Goal: Task Accomplishment & Management: Use online tool/utility

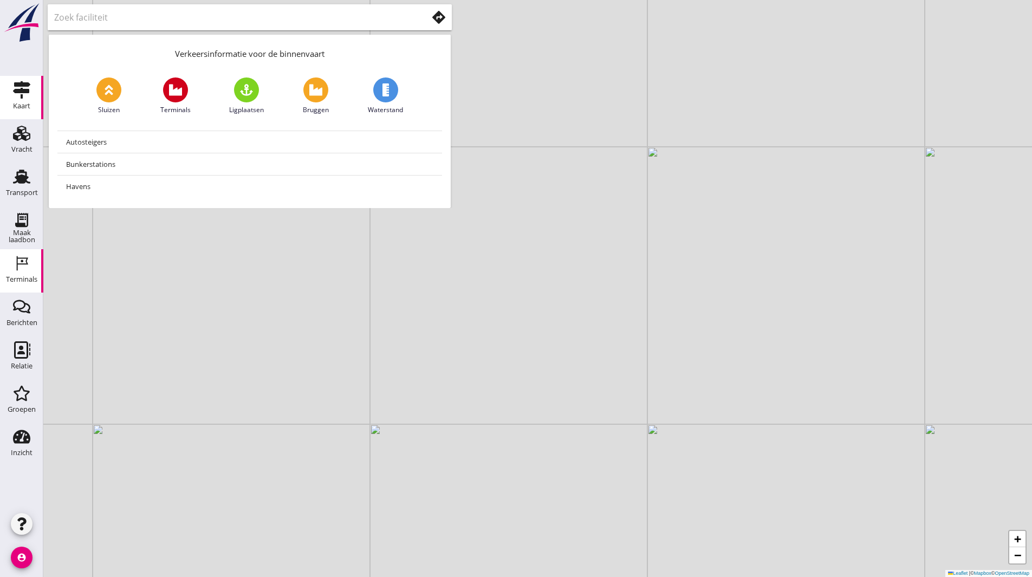
click at [21, 266] on icon "Terminals" at bounding box center [21, 263] width 17 height 17
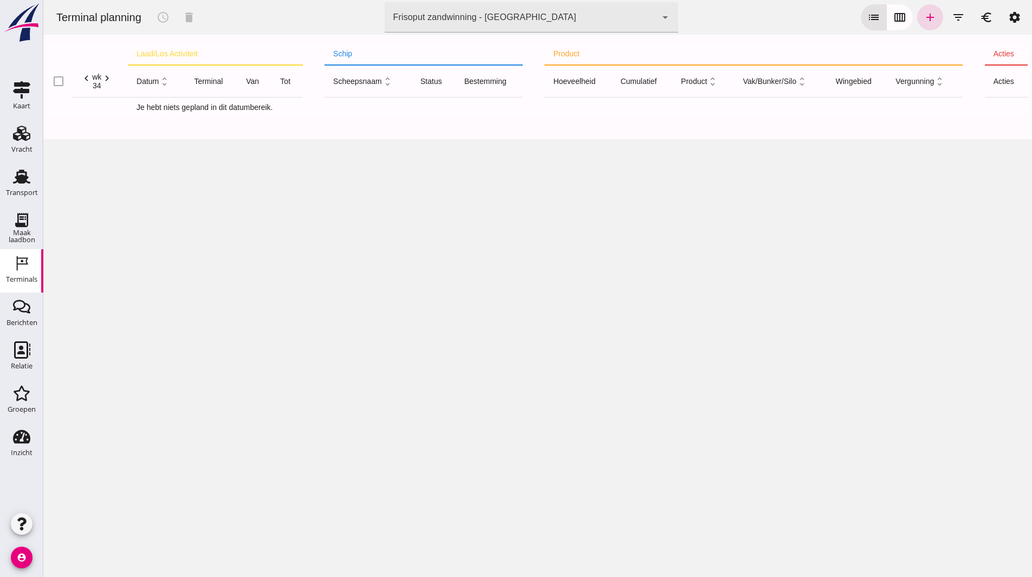
click icon "chevron_left"
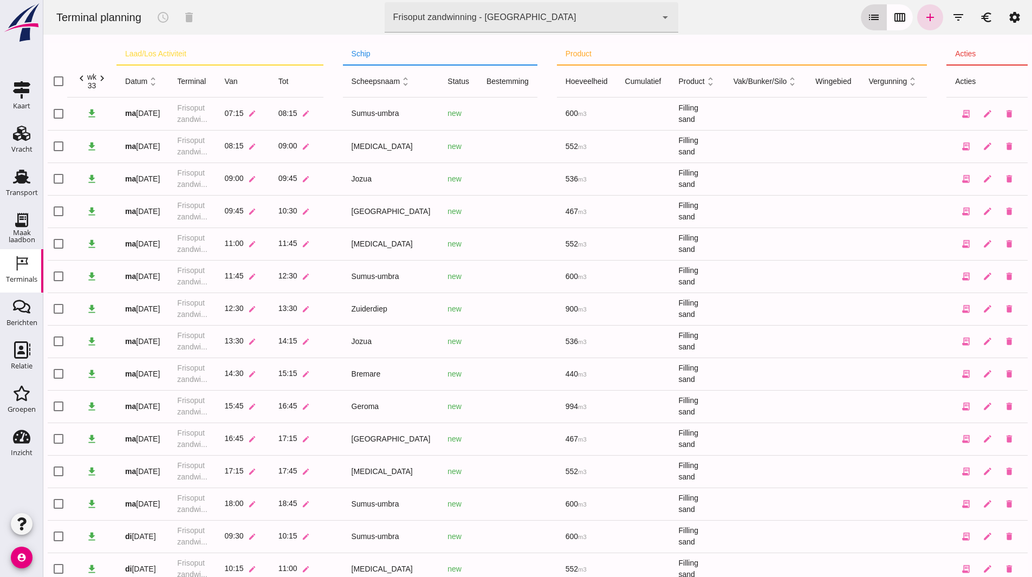
click button "calendar_view_week"
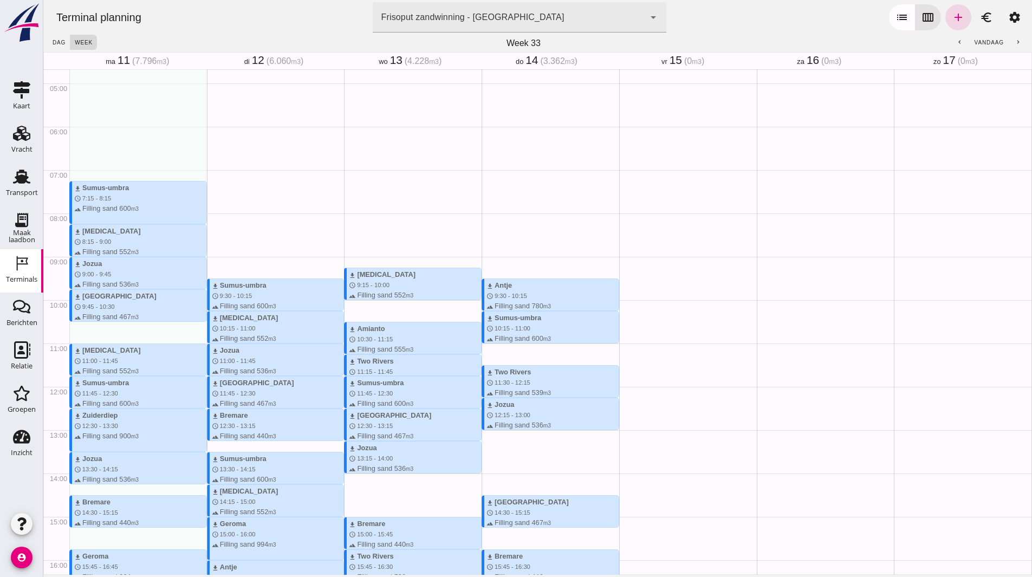
scroll to position [271, 0]
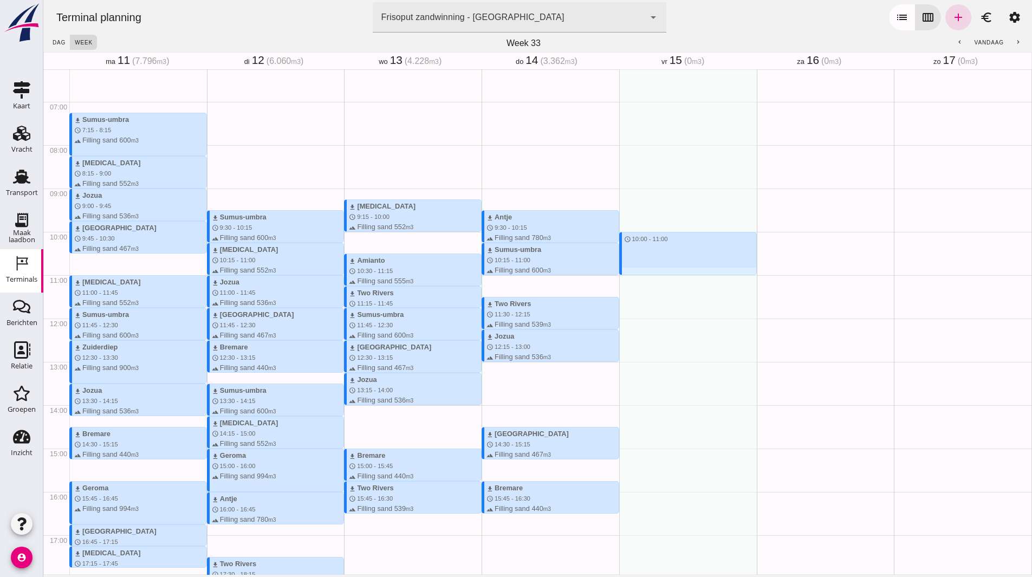
drag, startPoint x: 632, startPoint y: 235, endPoint x: 633, endPoint y: 278, distance: 43.9
click at [633, 278] on div "schedule 10:00 - 11:00" at bounding box center [688, 318] width 138 height 1040
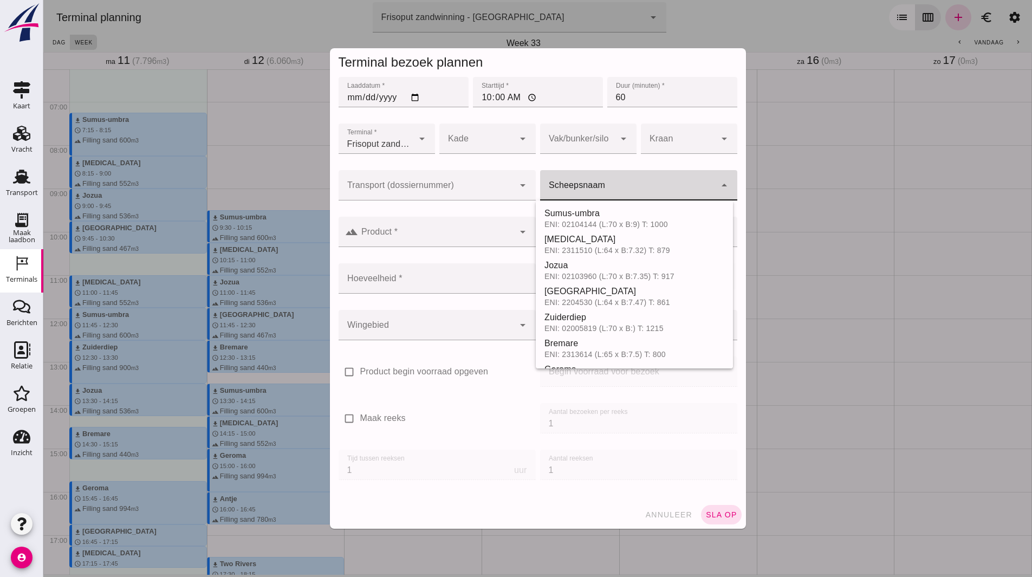
click input "Scheepsnaam"
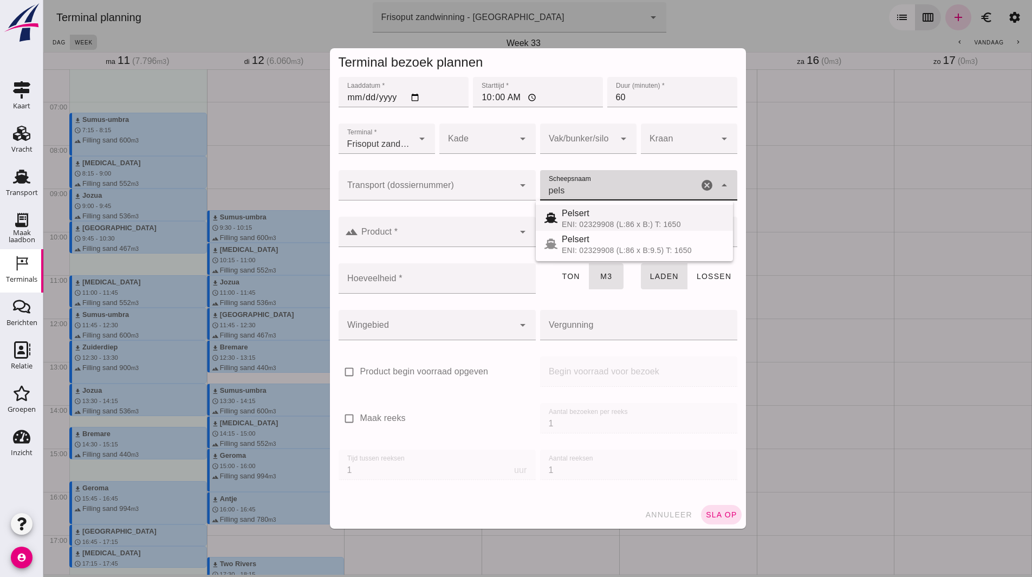
click div "Pelsert ENI: 02329908 (L:86 x B:) T: 1650"
type input "Pelsert"
type input "1087"
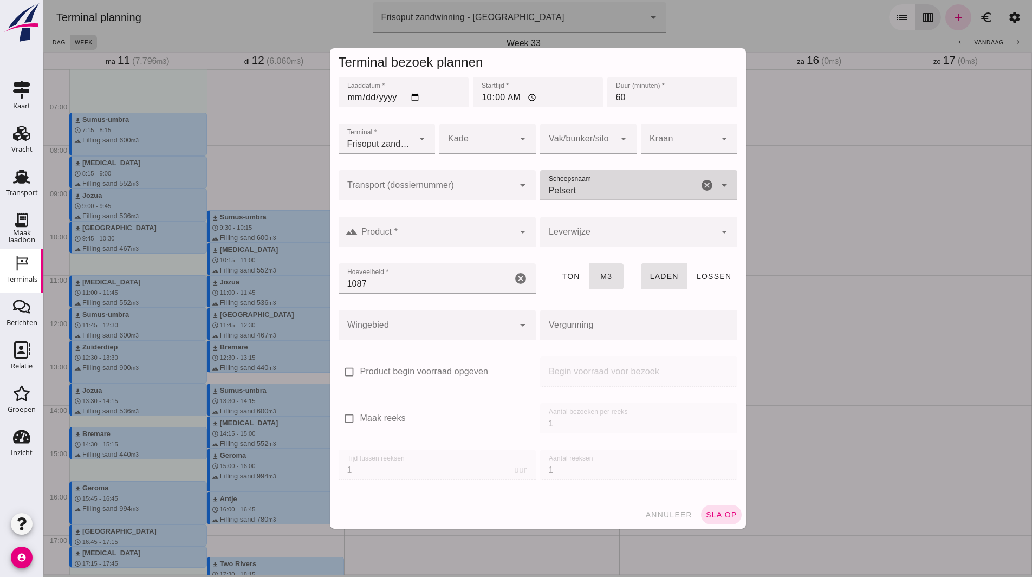
type input "Pelsert"
click at [424, 247] on div "landscape Product * Product * cancel arrow_drop_down" at bounding box center [437, 238] width 197 height 42
click input "Product *"
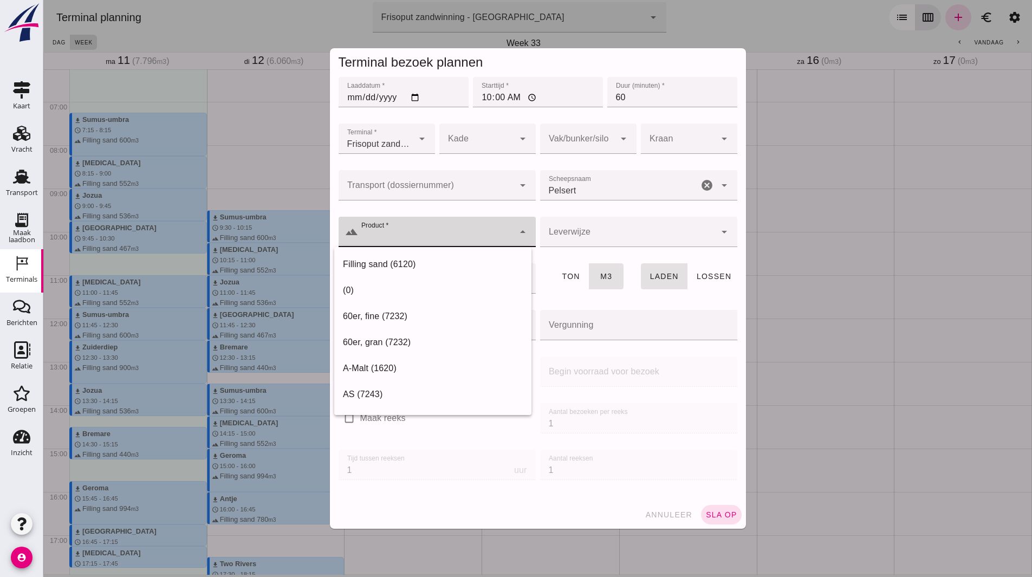
drag, startPoint x: 438, startPoint y: 254, endPoint x: 474, endPoint y: 278, distance: 42.5
click at [438, 381] on div "Filling sand (6120)" at bounding box center [432, 394] width 197 height 26
type input "Filling sand (6120)"
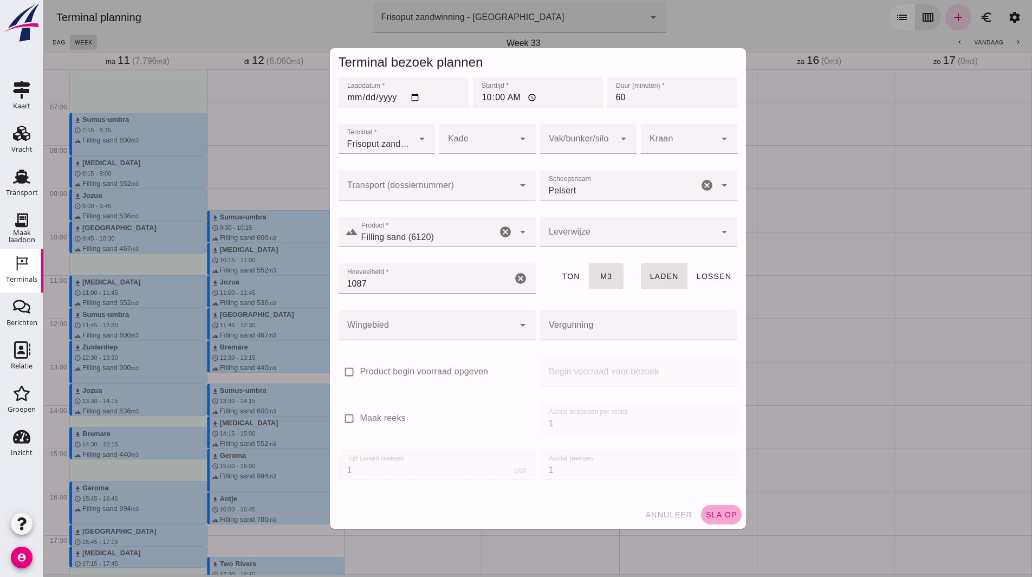
click button "sla op"
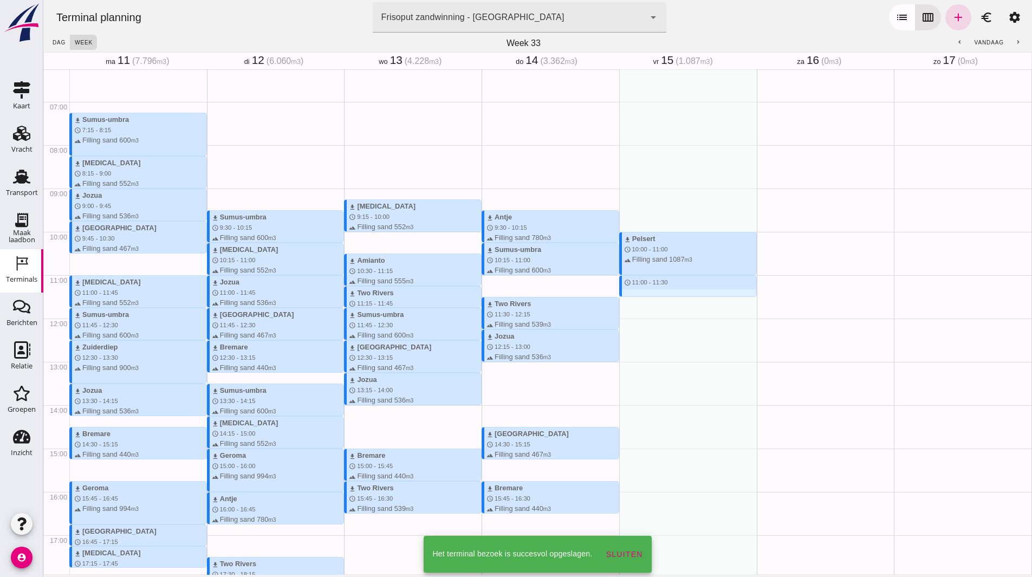
drag, startPoint x: 669, startPoint y: 278, endPoint x: 669, endPoint y: 294, distance: 15.2
click at [669, 295] on div "download Pelsert schedule 10:00 - 11:00 terrain Filling sand 1087 m3 schedule 1…" at bounding box center [688, 318] width 138 height 1040
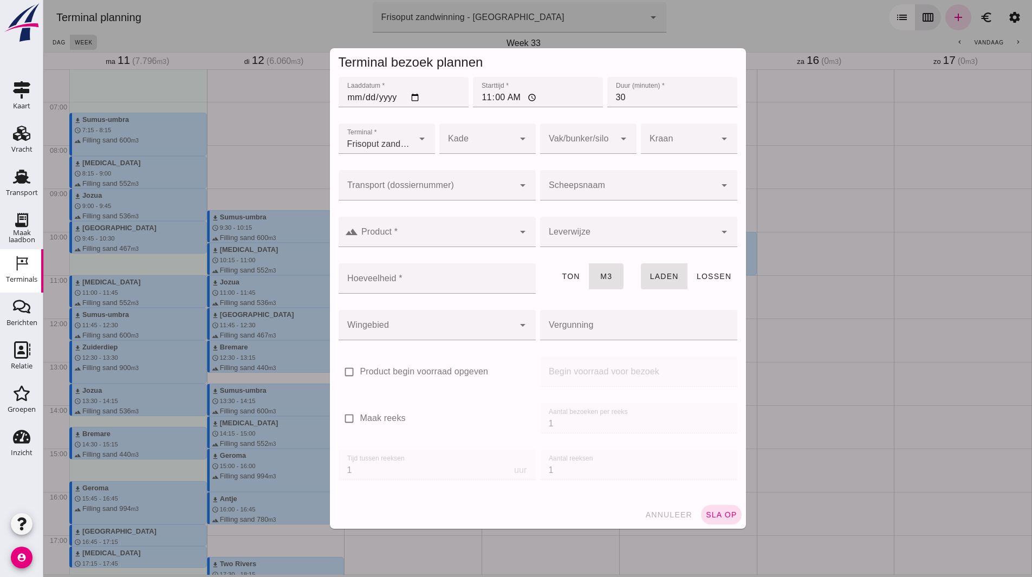
click div
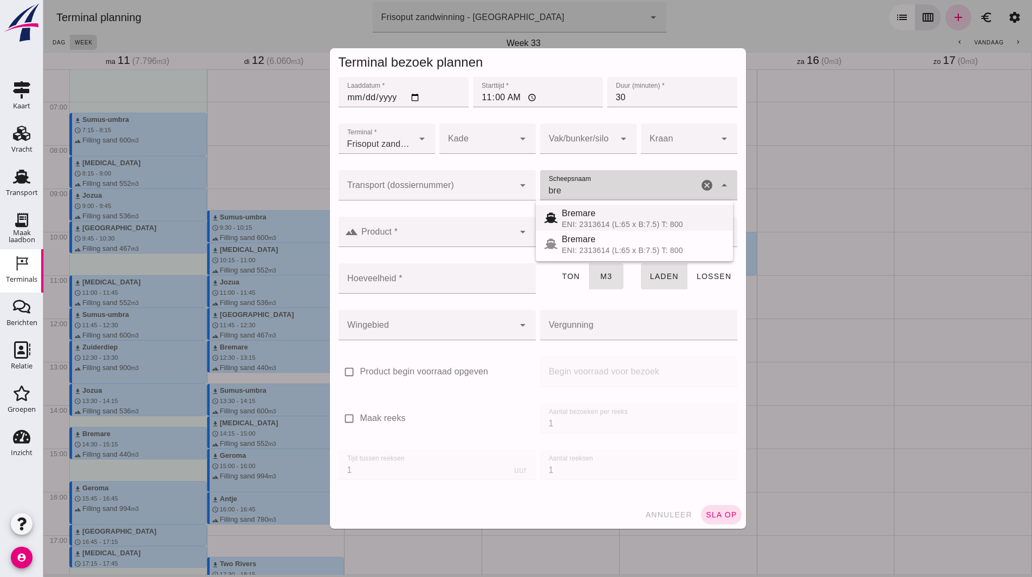
click at [615, 227] on div "ENI: 2313614 (L:65 x B:7.5) T: 800" at bounding box center [643, 224] width 163 height 9
type input "Bremare"
click at [378, 249] on div at bounding box center [437, 253] width 197 height 12
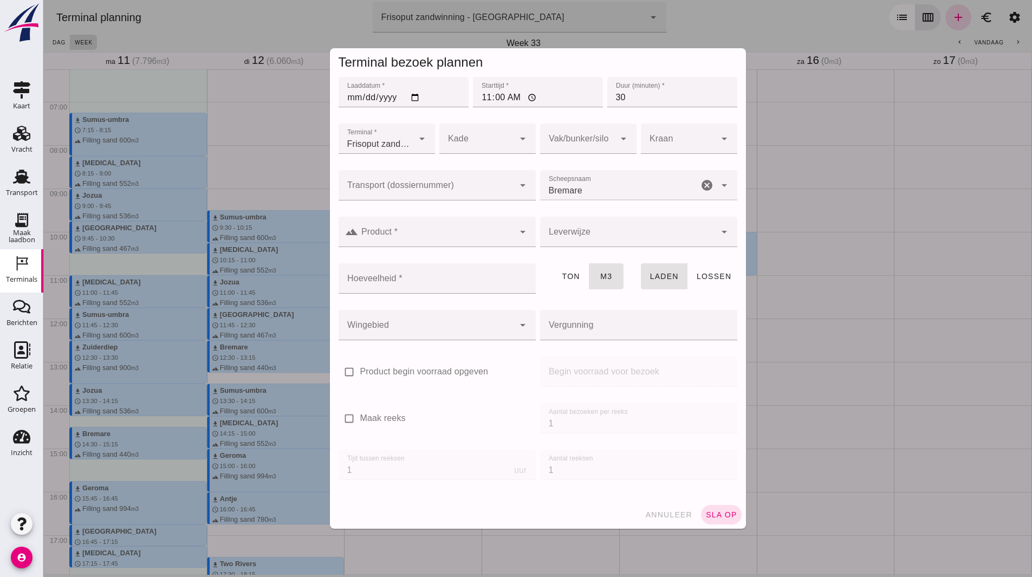
click input "Product *"
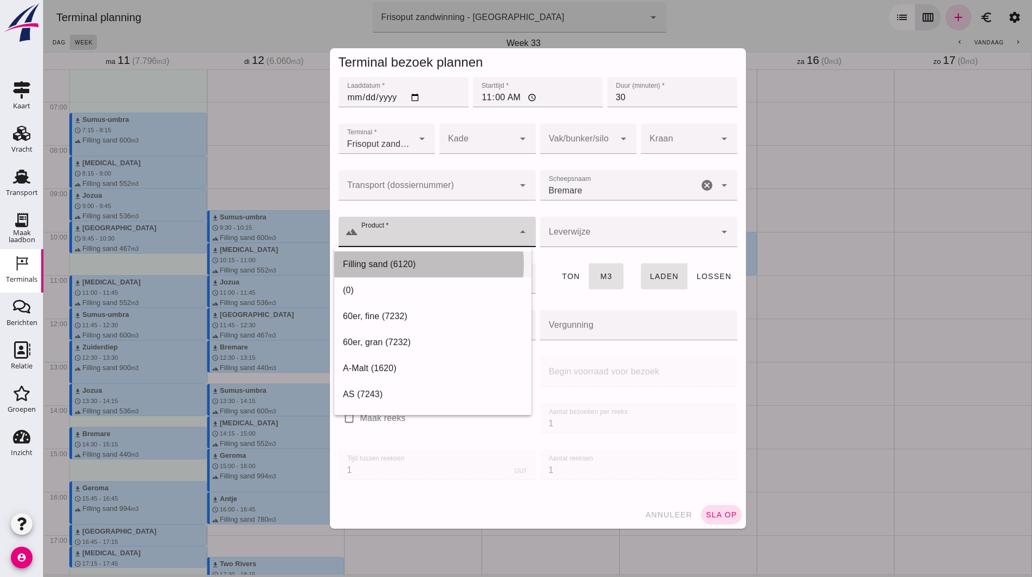
click at [378, 381] on div "Filling sand (6120)" at bounding box center [432, 394] width 197 height 26
type input "Filling sand (6120)"
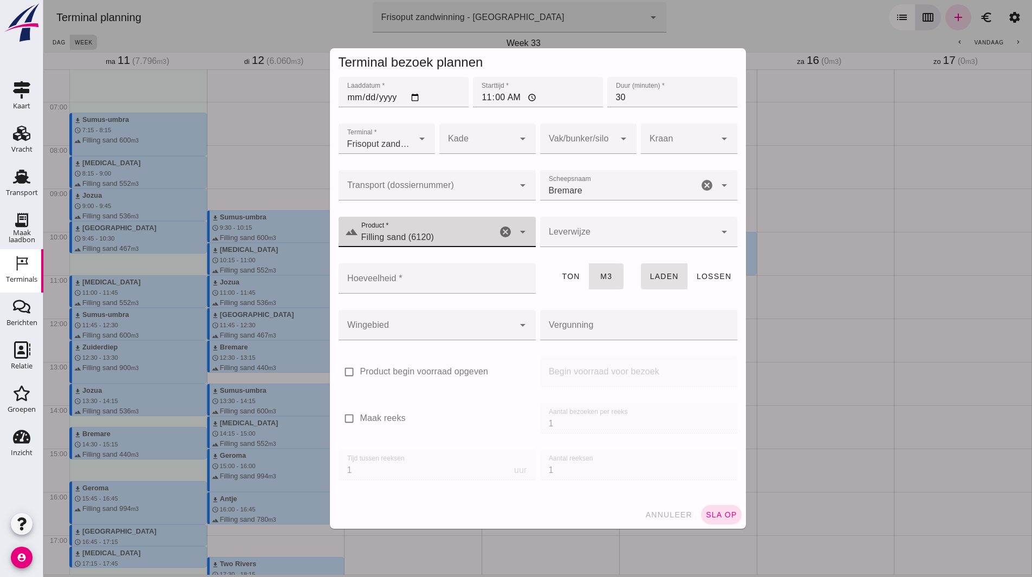
click input "Hoeveelheid *"
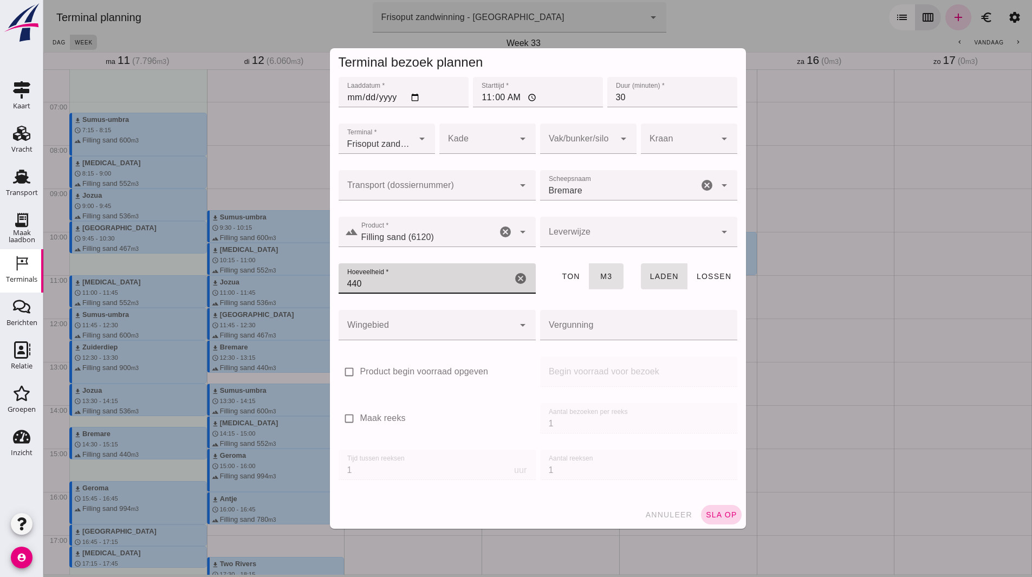
type input "440"
click button "sla op"
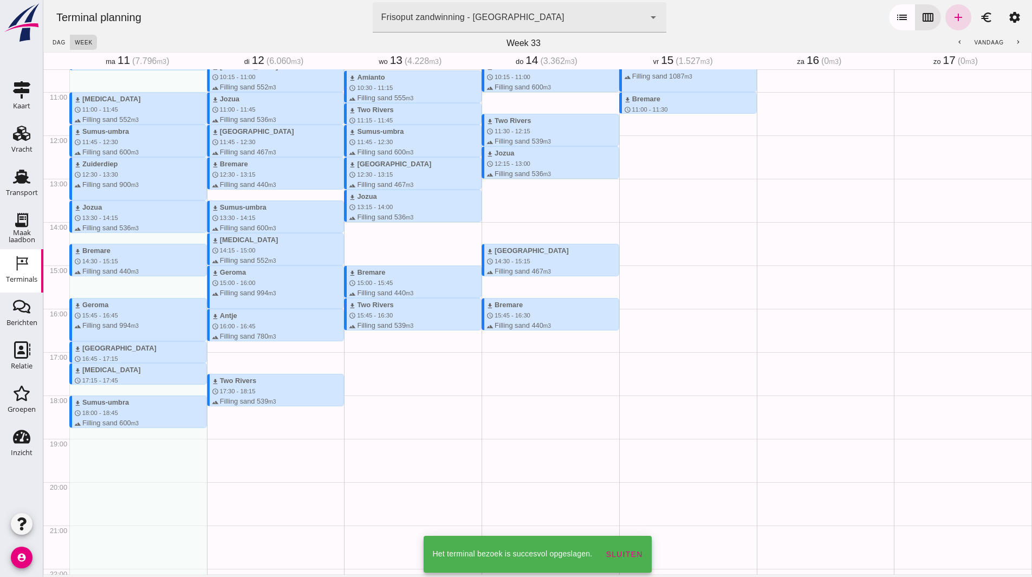
scroll to position [210, 0]
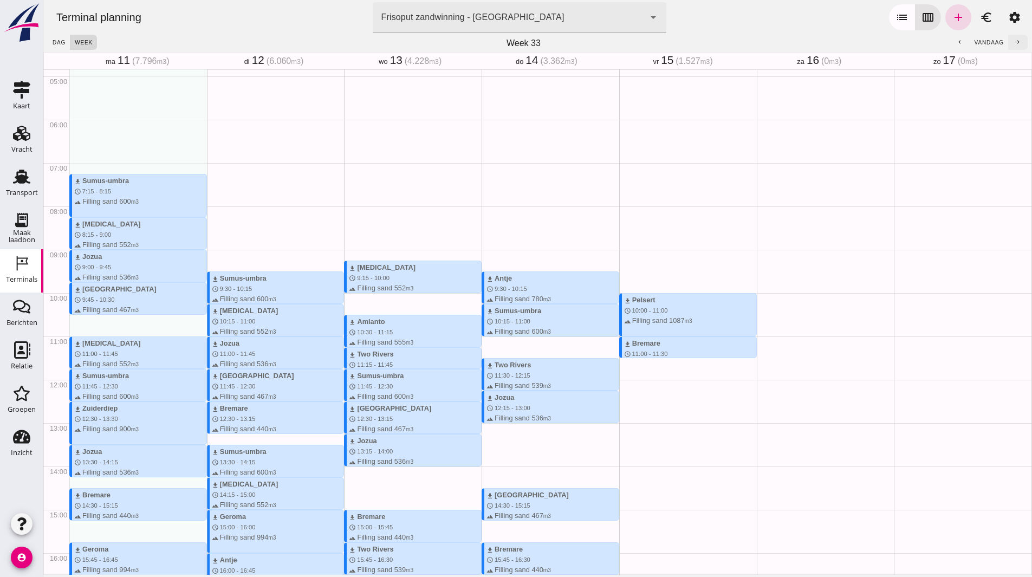
click icon "chevron_right"
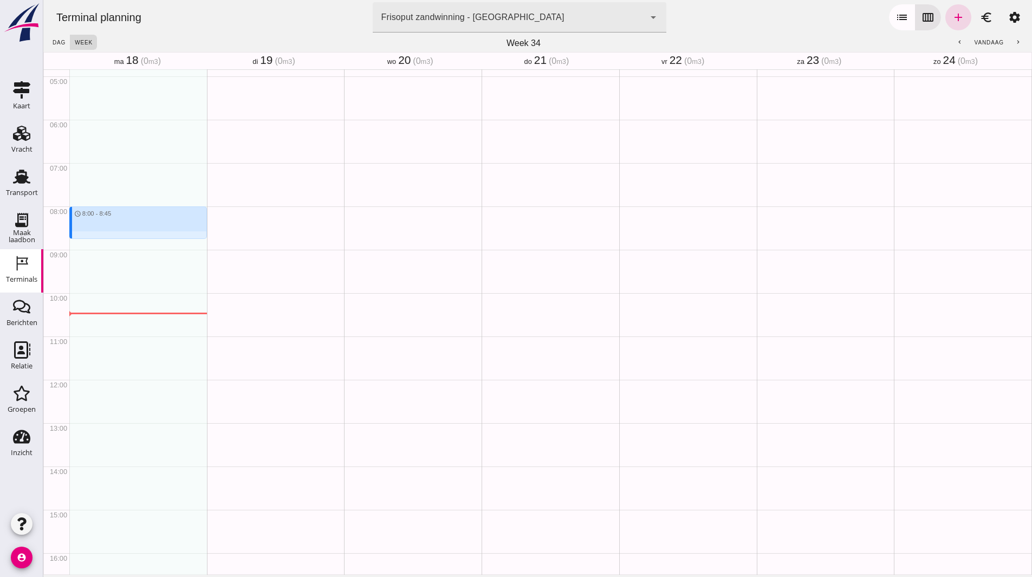
drag, startPoint x: 109, startPoint y: 207, endPoint x: 108, endPoint y: 237, distance: 29.3
click at [108, 237] on div "schedule 8:00 - 8:45" at bounding box center [138, 380] width 138 height 1040
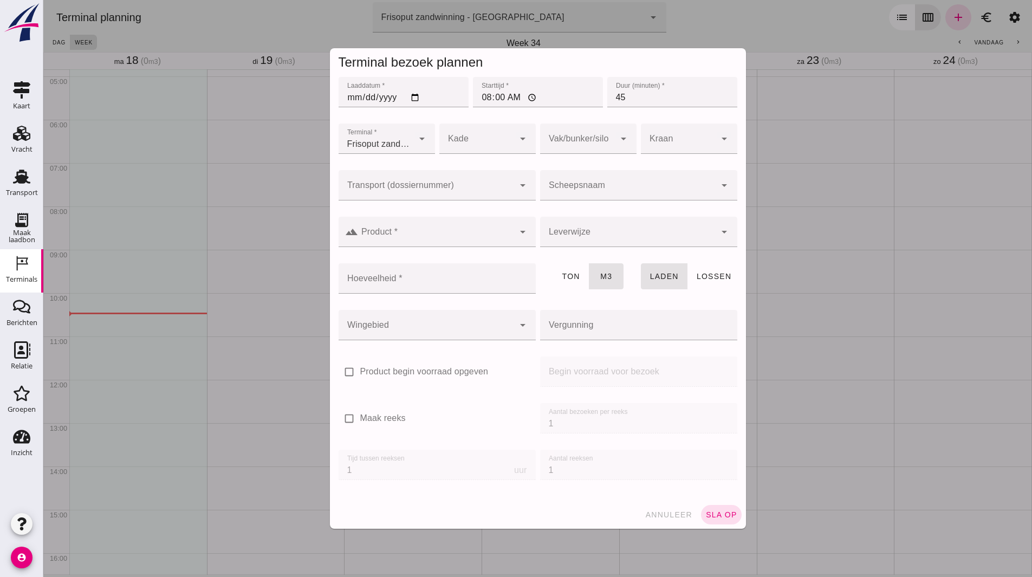
click div
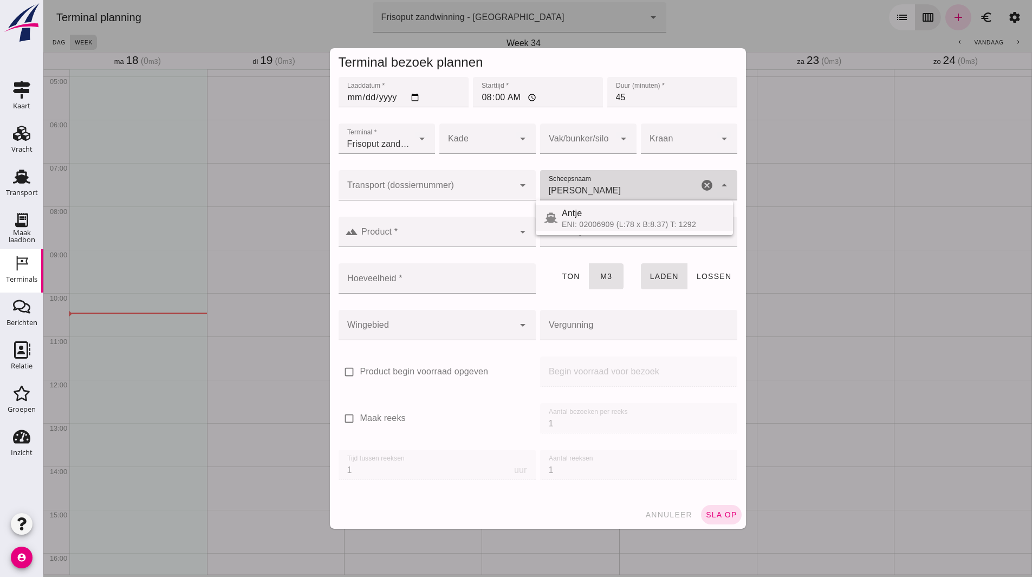
click at [583, 213] on div "Antje" at bounding box center [643, 213] width 163 height 13
type input "Antje"
type input "780"
type input "Antje"
click input "Product *"
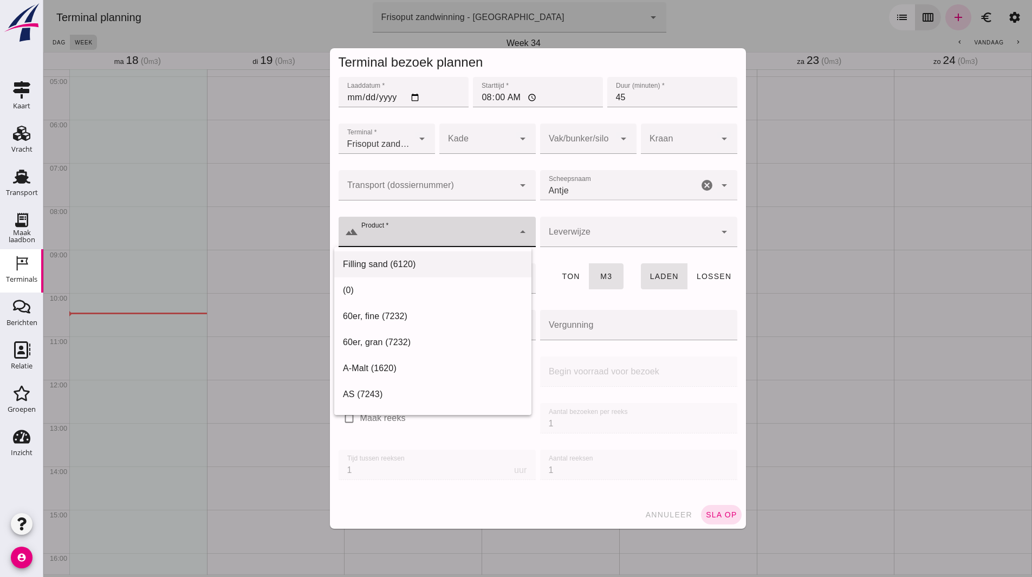
click at [420, 259] on div "Filling sand (6120)" at bounding box center [433, 264] width 180 height 13
type input "Filling sand (6120)"
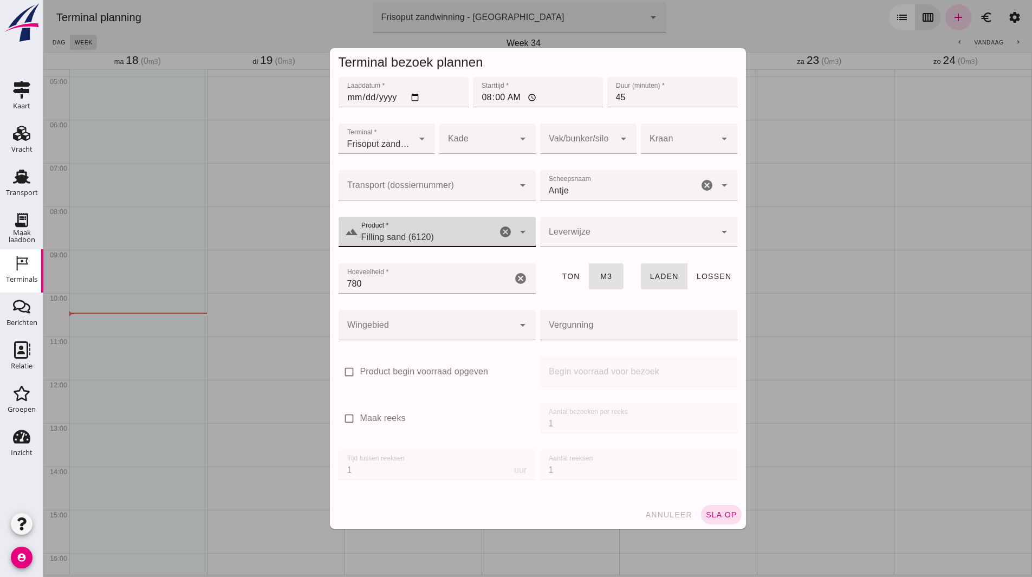
click span "sla op"
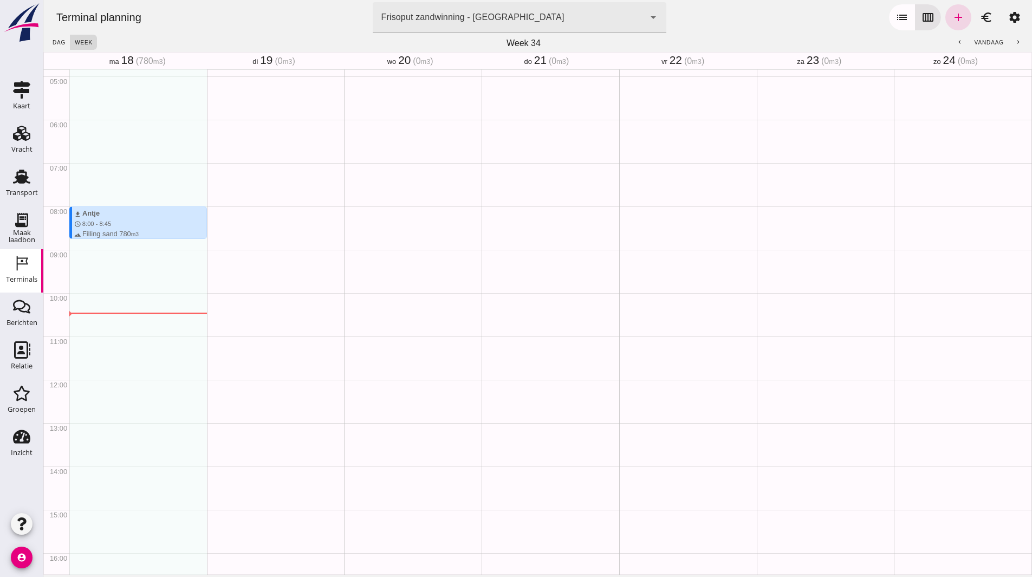
drag, startPoint x: 131, startPoint y: 242, endPoint x: 129, endPoint y: 267, distance: 25.0
click at [129, 267] on div "download [PERSON_NAME] schedule 8:00 - 8:45 terrain Filling sand 780 m3" at bounding box center [138, 380] width 138 height 1040
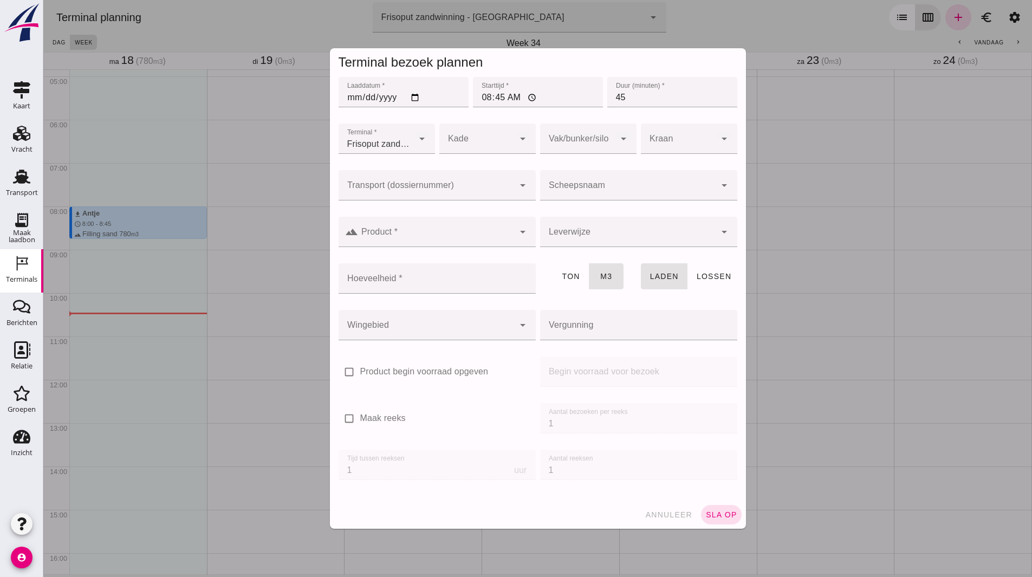
click input "Scheepsnaam"
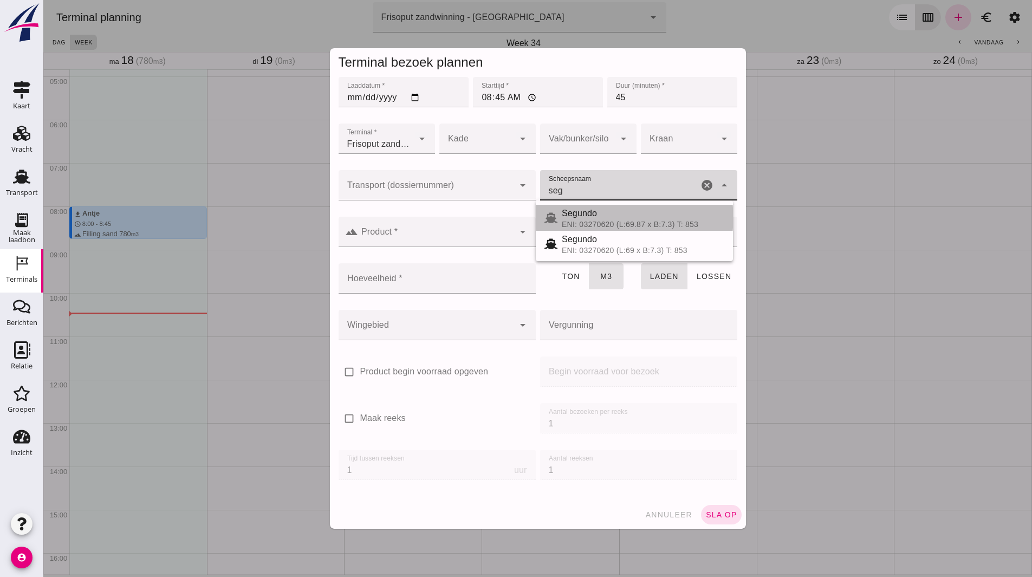
click at [607, 216] on div "Segundo" at bounding box center [643, 213] width 163 height 13
type input "Segundo"
type input "478"
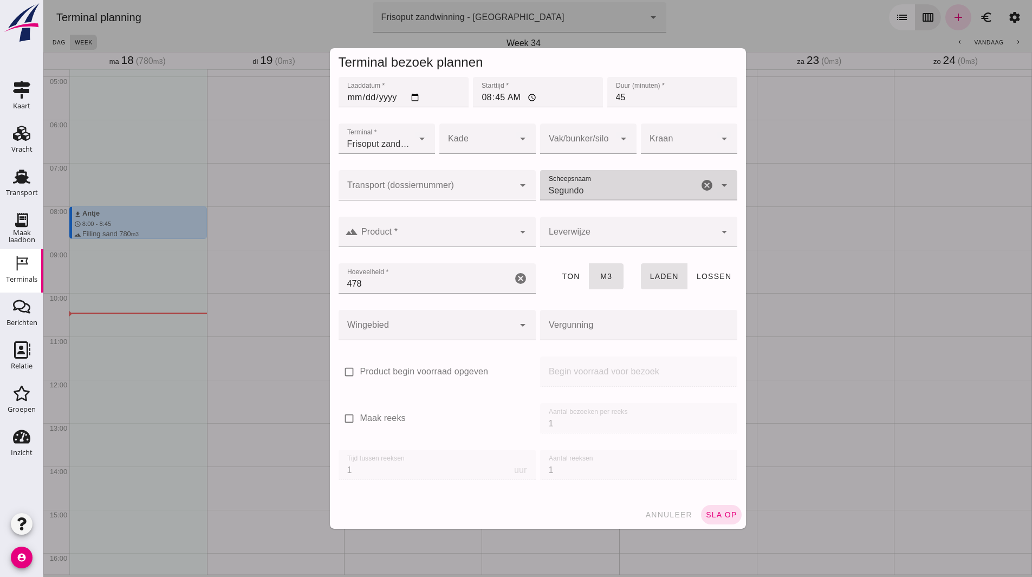
type input "Segundo"
click input "Product *"
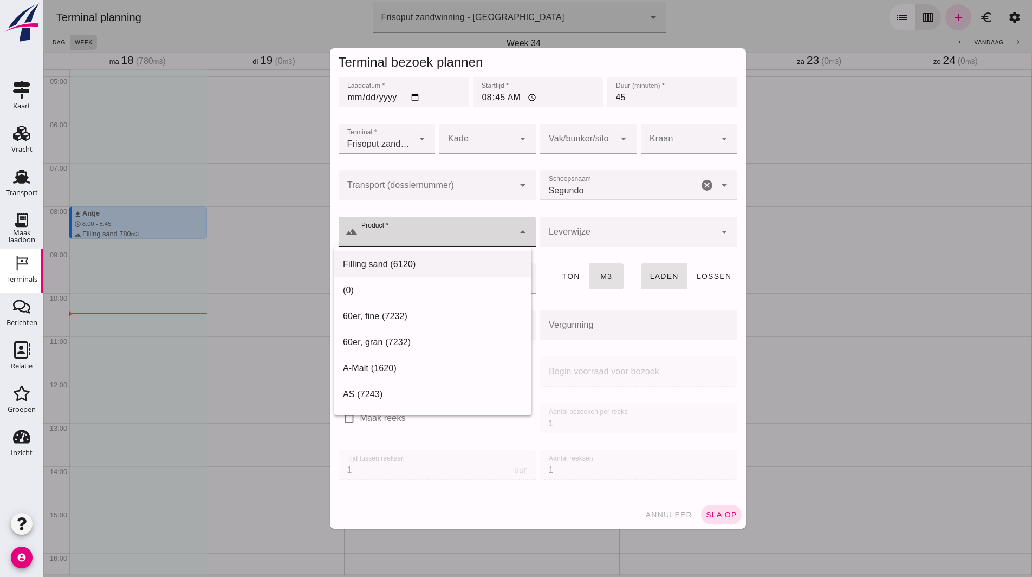
click at [392, 260] on div "Filling sand (6120)" at bounding box center [433, 264] width 180 height 13
type input "Filling sand (6120)"
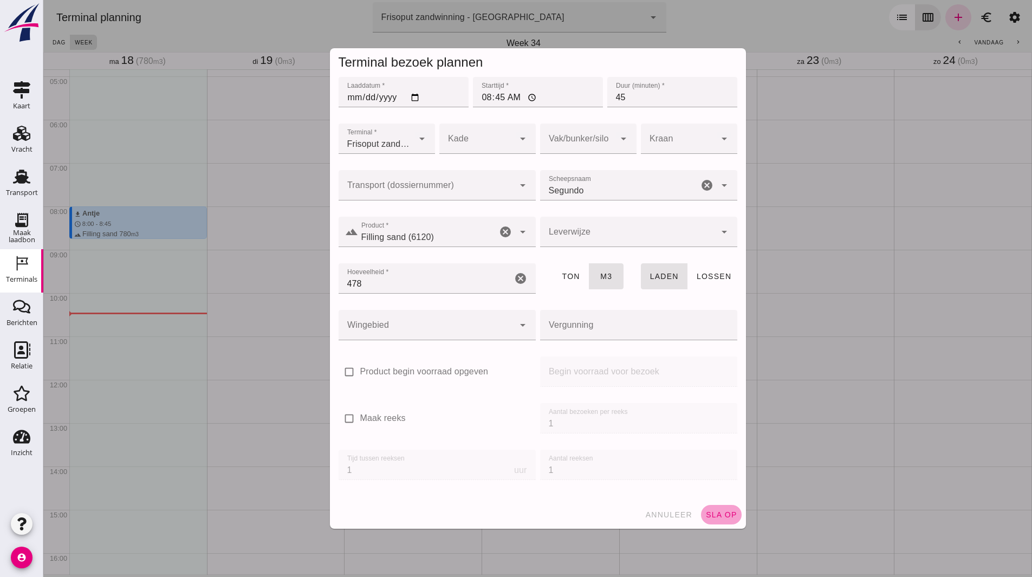
click button "sla op"
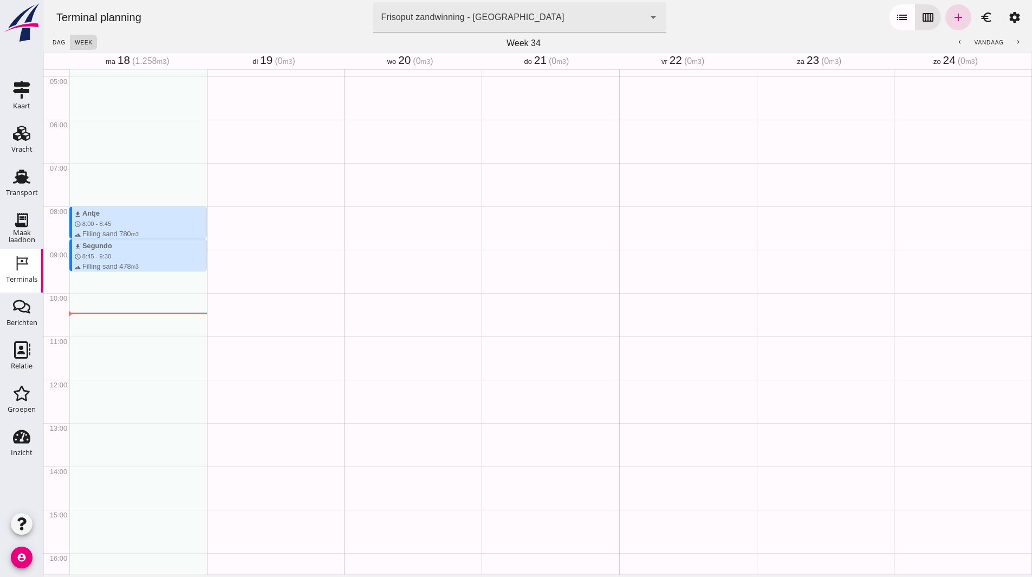
drag, startPoint x: 147, startPoint y: 273, endPoint x: 150, endPoint y: 295, distance: 22.4
click at [150, 295] on div "download [PERSON_NAME] schedule 8:00 - 8:45 terrain Filling sand 780 m3 downloa…" at bounding box center [138, 380] width 138 height 1040
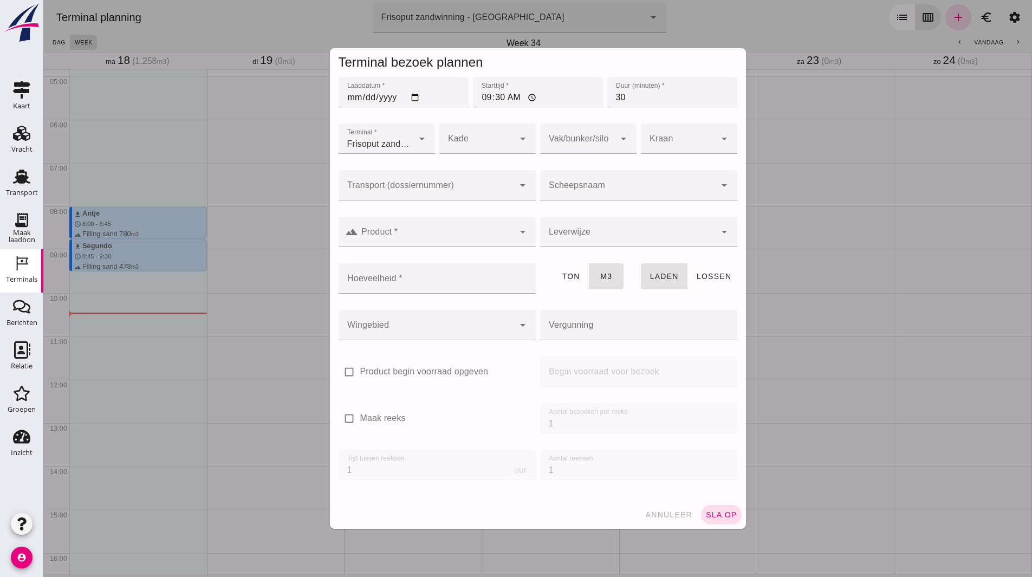
click div
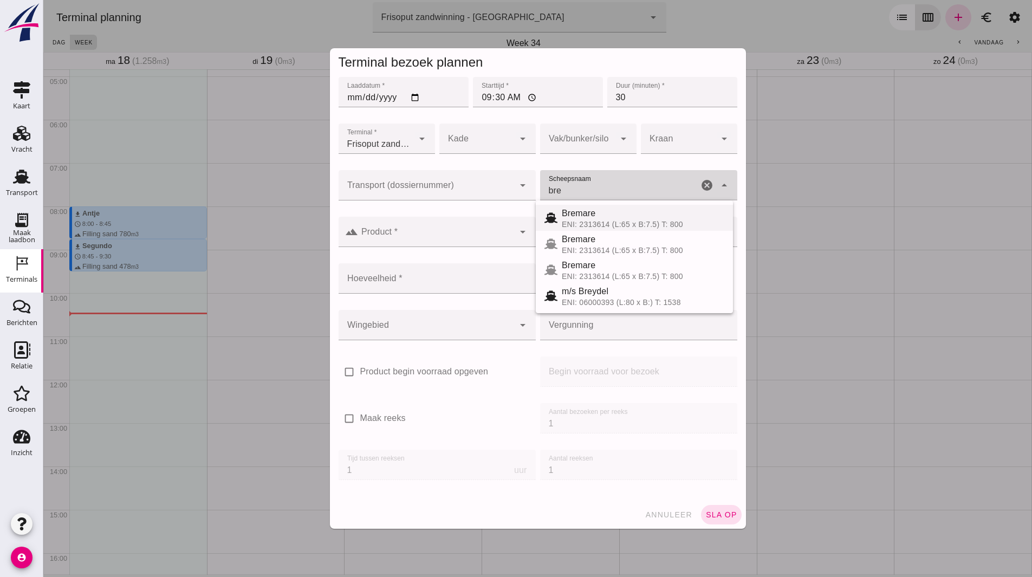
click at [597, 213] on div "Bremare" at bounding box center [643, 213] width 163 height 13
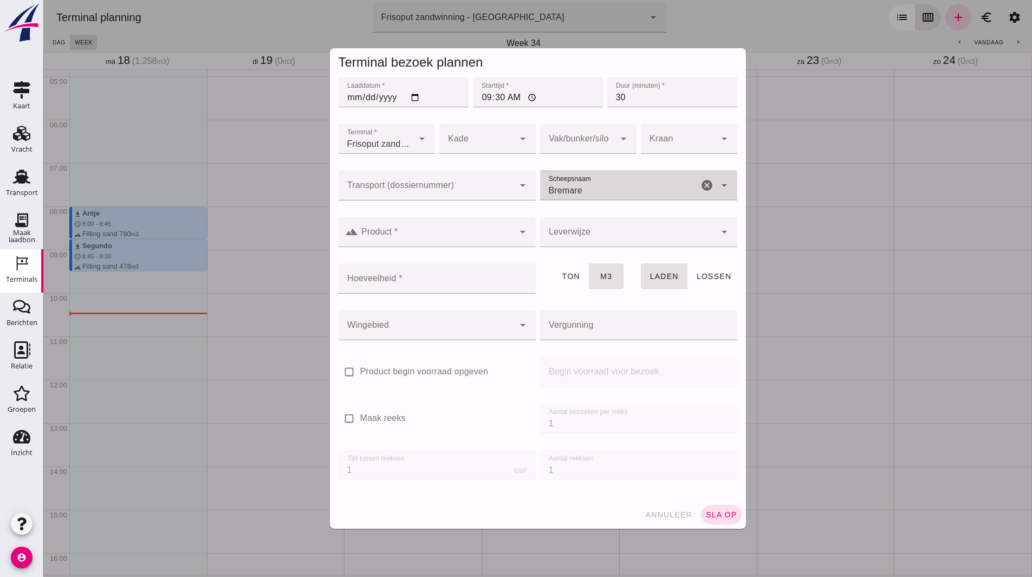
type input "Bremare"
click input "Product *"
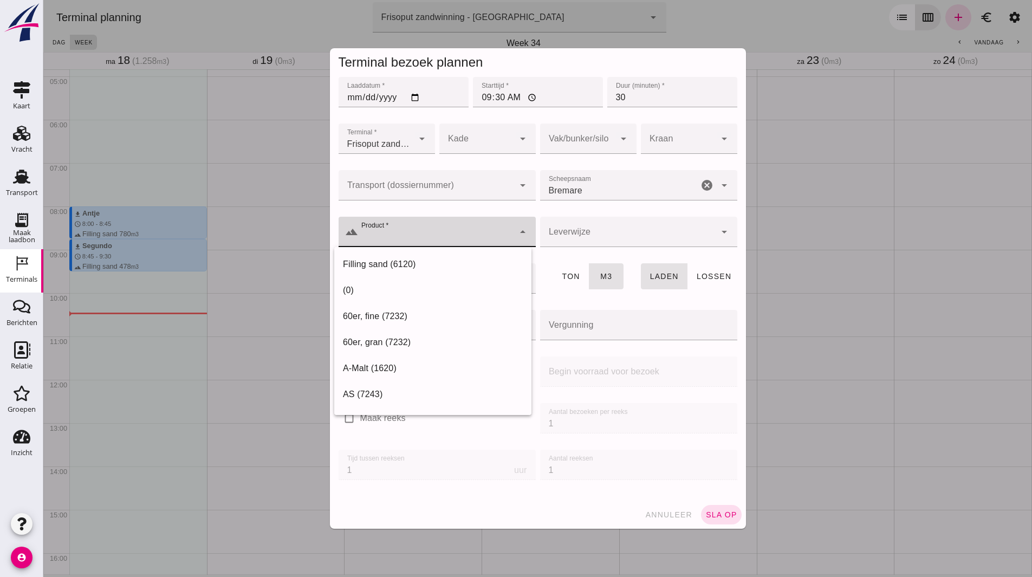
drag, startPoint x: 429, startPoint y: 256, endPoint x: 429, endPoint y: 278, distance: 21.7
click at [430, 381] on div "Filling sand (6120)" at bounding box center [432, 394] width 197 height 26
type input "Filling sand (6120)"
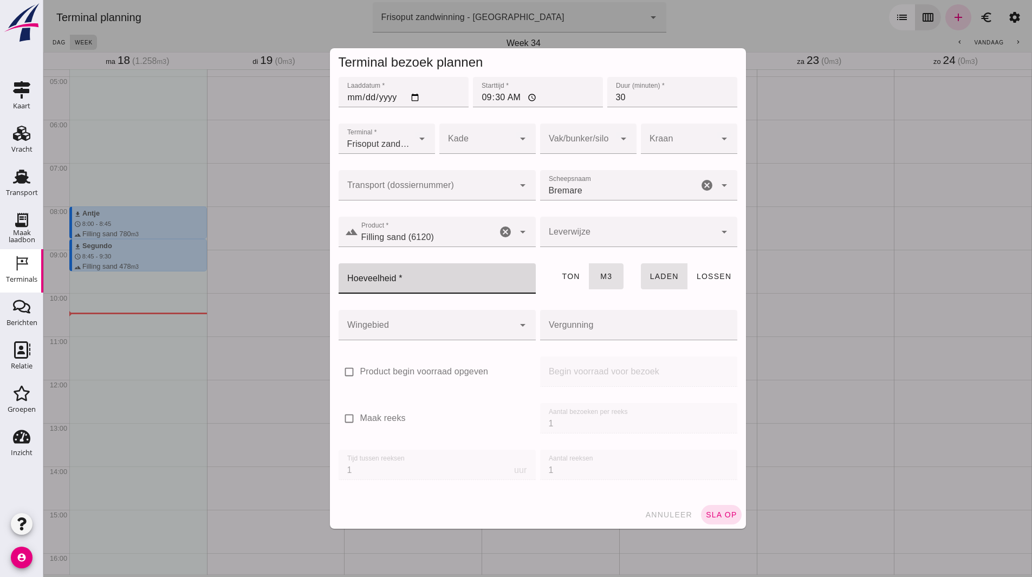
click input "Hoeveelheid *"
type input "440"
click button "sla op"
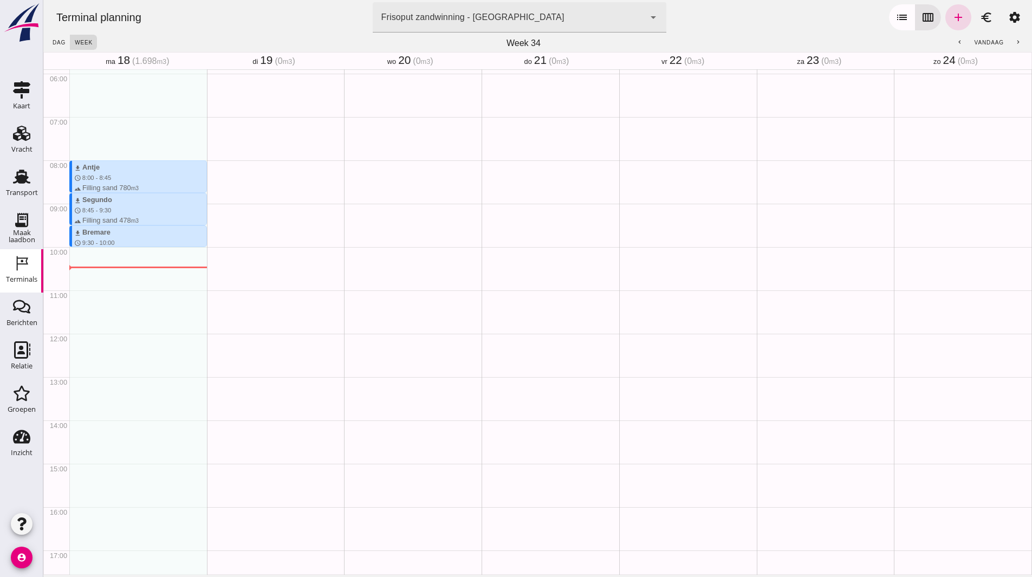
scroll to position [318, 0]
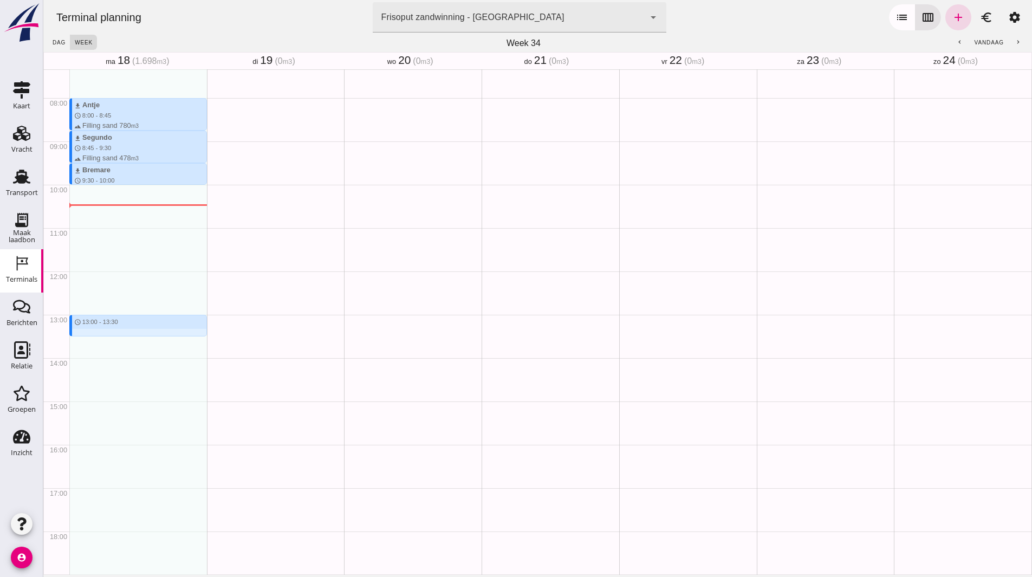
drag, startPoint x: 102, startPoint y: 319, endPoint x: 103, endPoint y: 338, distance: 19.0
click at [103, 338] on div "download [PERSON_NAME] schedule 8:00 - 8:45 terrain Filling sand 780 m3 downloa…" at bounding box center [138, 271] width 138 height 1040
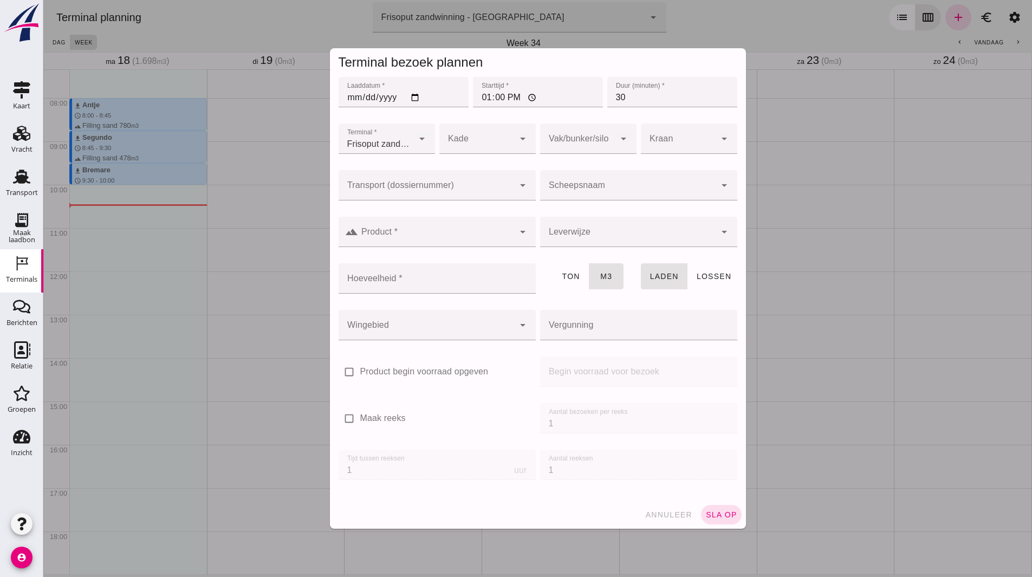
click input "Scheepsnaam"
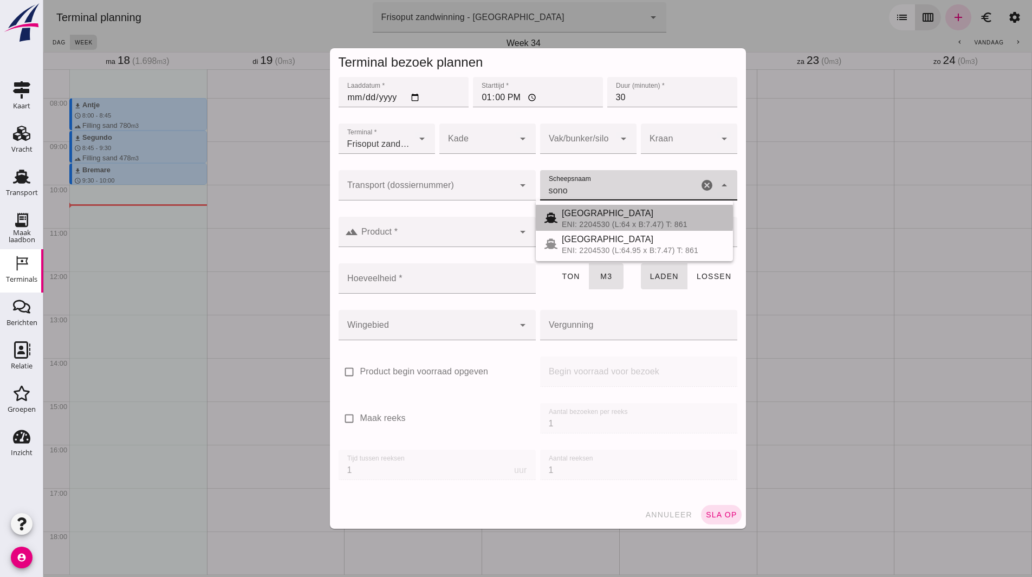
click at [632, 218] on div "[GEOGRAPHIC_DATA]" at bounding box center [643, 213] width 163 height 13
type input "[GEOGRAPHIC_DATA]"
type input "467"
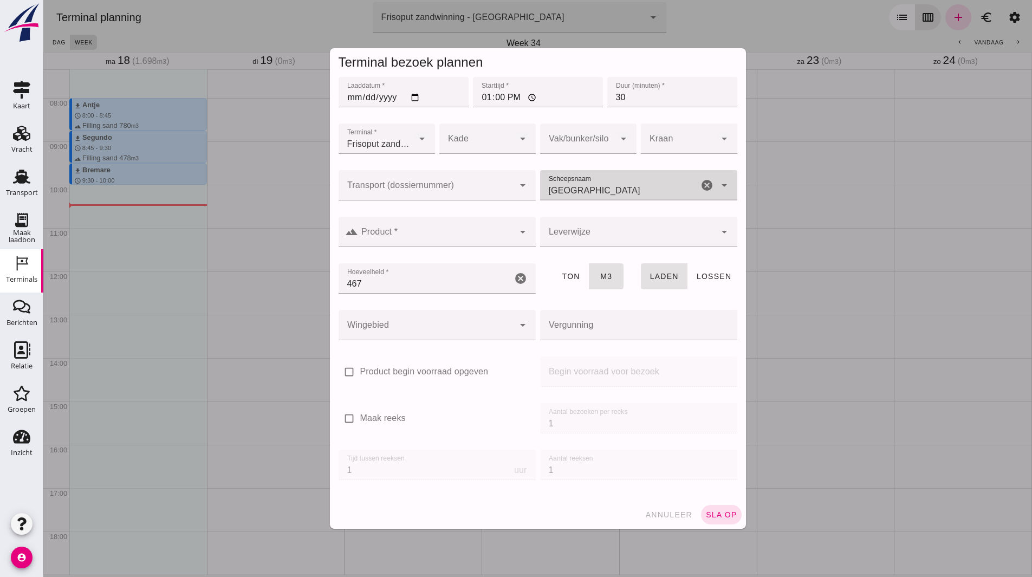
type input "[GEOGRAPHIC_DATA]"
click input "Product *"
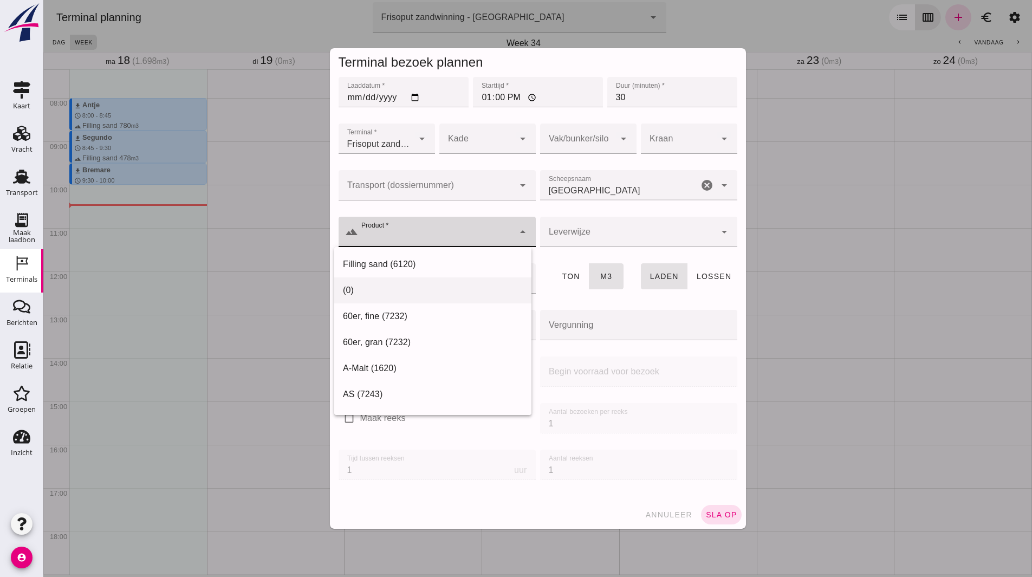
click at [411, 381] on div "Filling sand (6120)" at bounding box center [432, 394] width 197 height 26
type input "Filling sand (6120)"
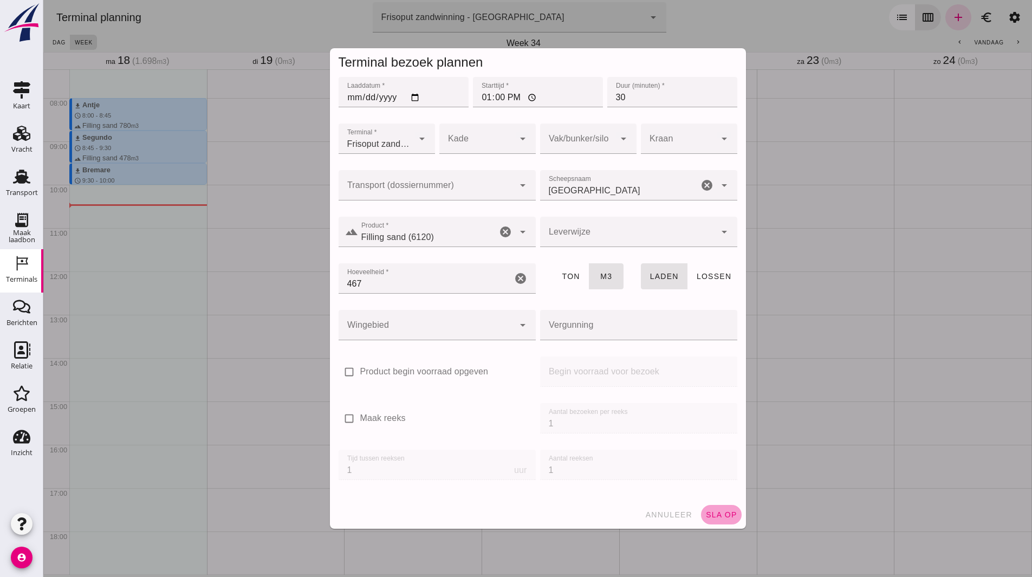
click button "sla op"
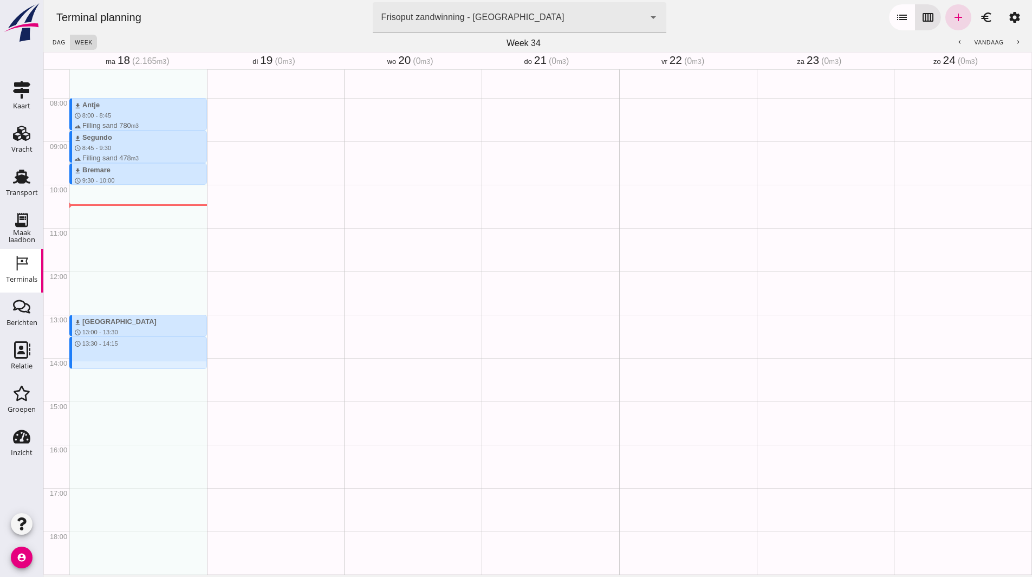
drag, startPoint x: 100, startPoint y: 340, endPoint x: 100, endPoint y: 371, distance: 30.9
click at [100, 371] on div "download [PERSON_NAME] schedule 8:00 - 8:45 terrain Filling sand 780 m3 downloa…" at bounding box center [138, 271] width 138 height 1040
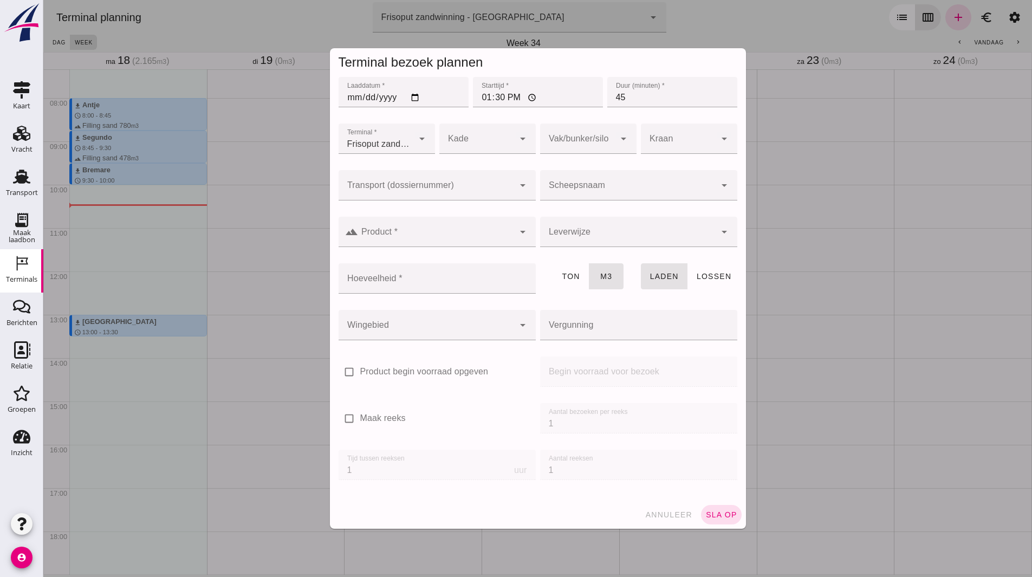
click input "Scheepsnaam"
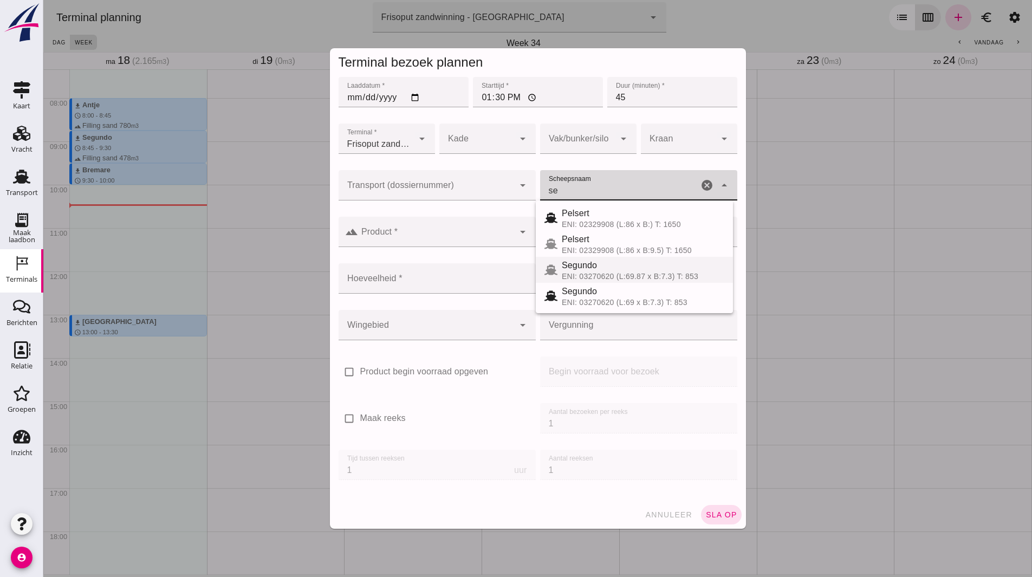
click at [592, 263] on div "Segundo" at bounding box center [643, 265] width 163 height 13
type input "Segundo"
type input "478"
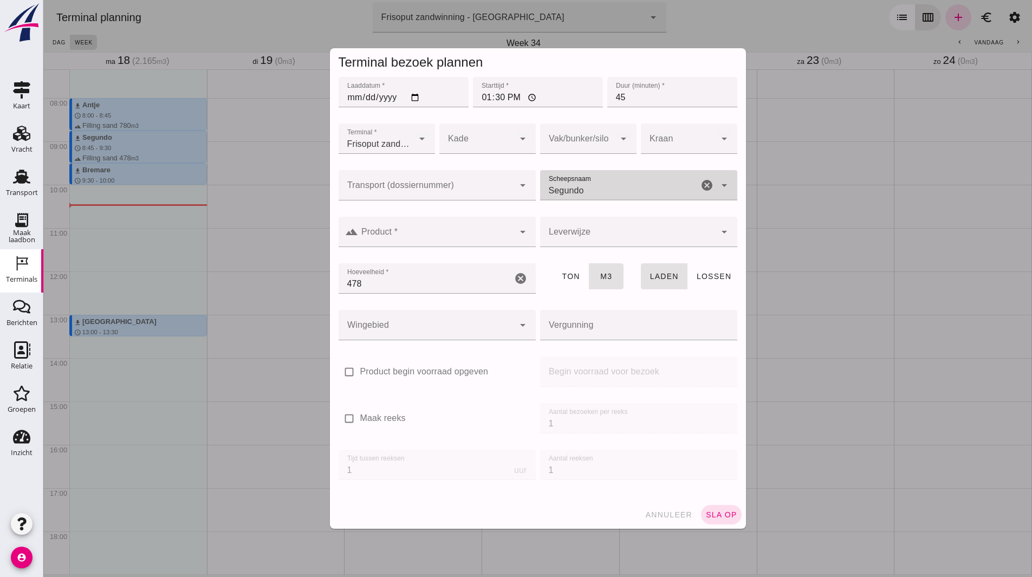
type input "Segundo"
click input "Product *"
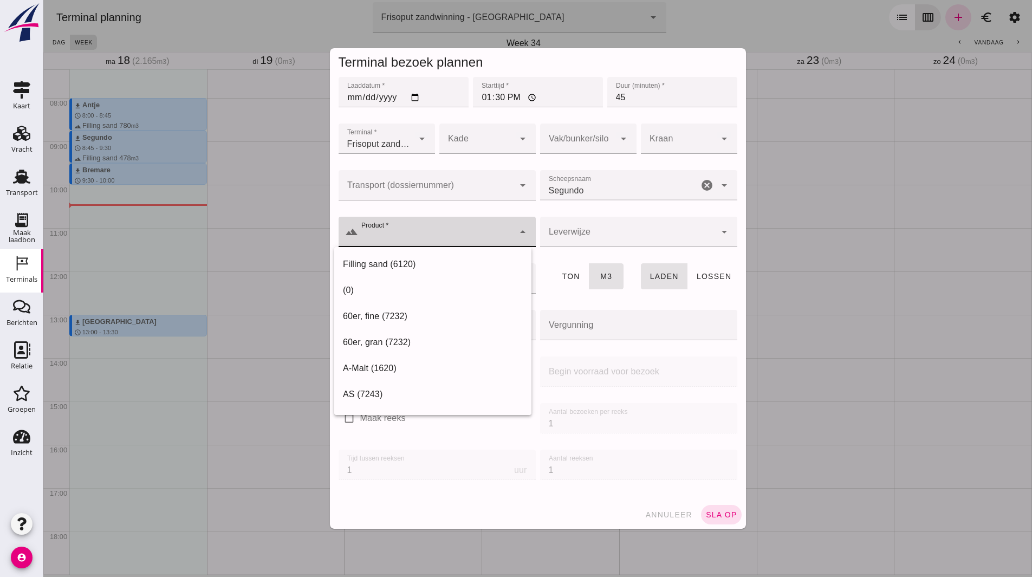
drag, startPoint x: 413, startPoint y: 264, endPoint x: 557, endPoint y: 358, distance: 171.9
click at [413, 263] on div "Filling sand (6120)" at bounding box center [433, 264] width 180 height 13
type input "Filling sand (6120)"
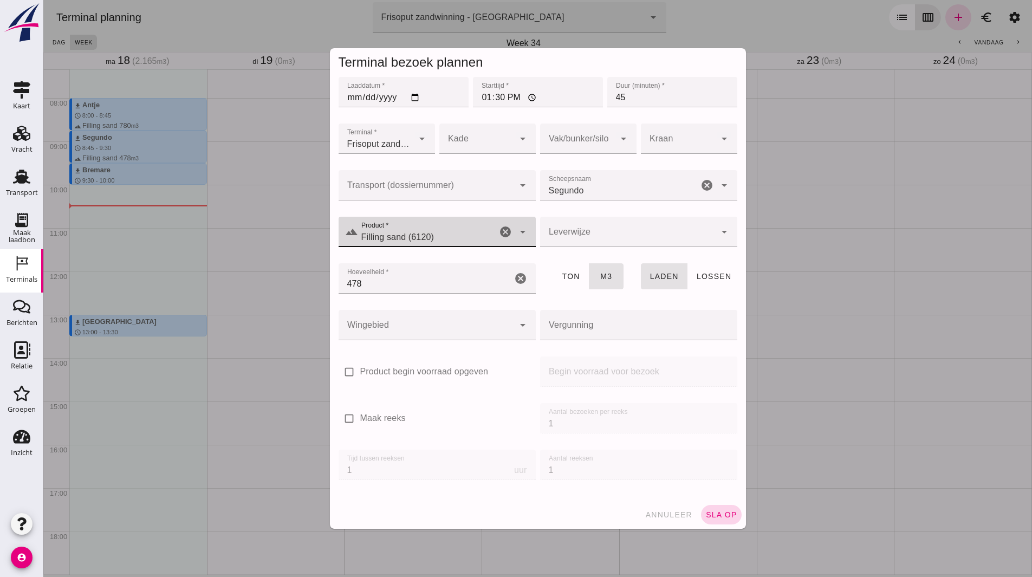
click span "sla op"
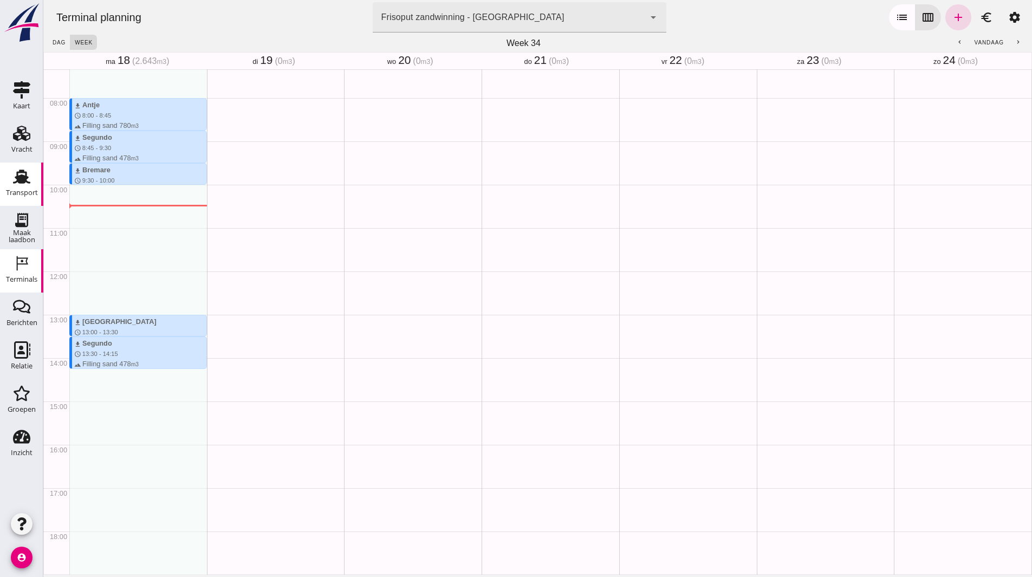
click at [27, 170] on icon "Transport" at bounding box center [21, 176] width 17 height 17
